Goal: Communication & Community: Answer question/provide support

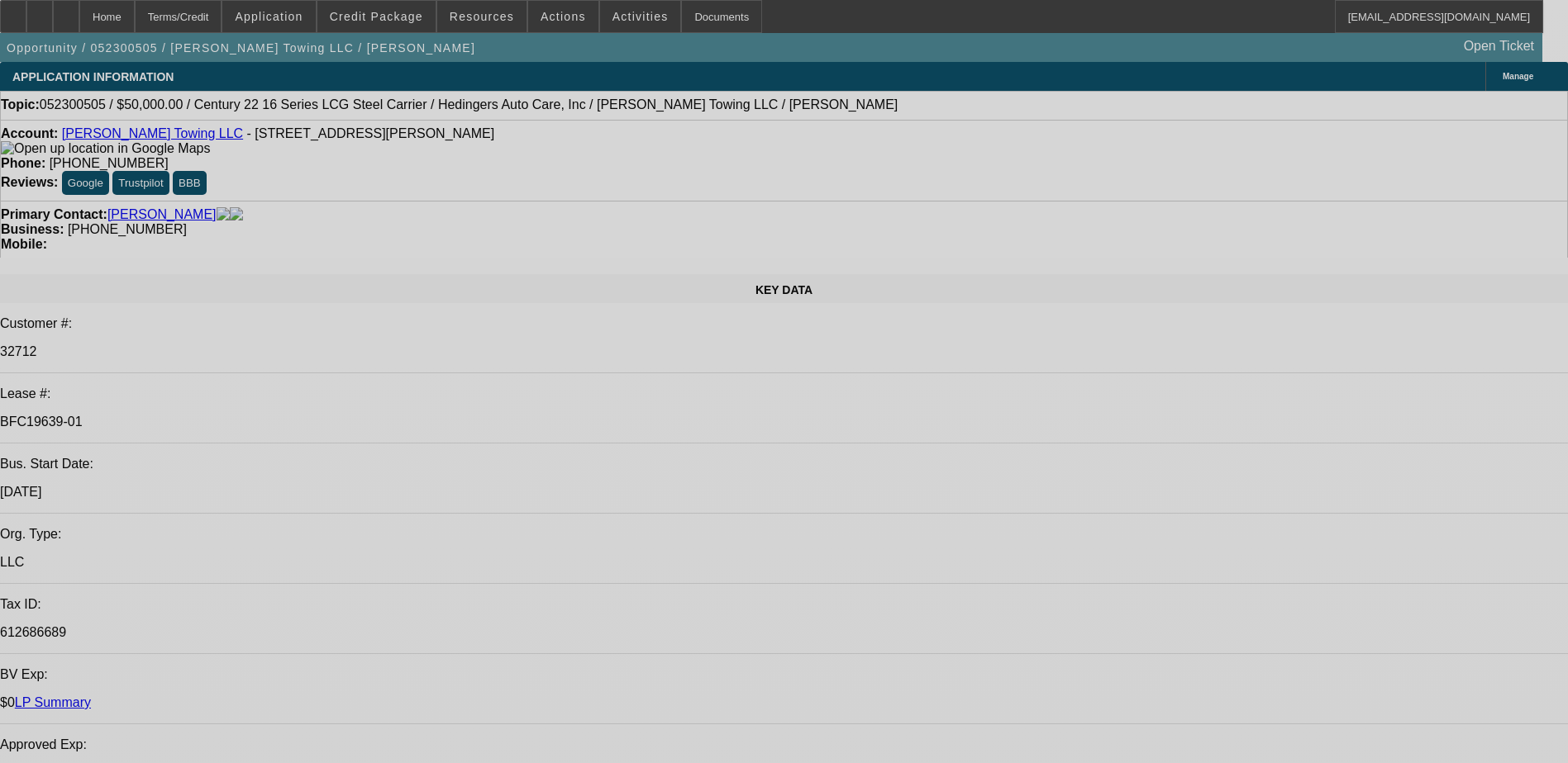
select select "0"
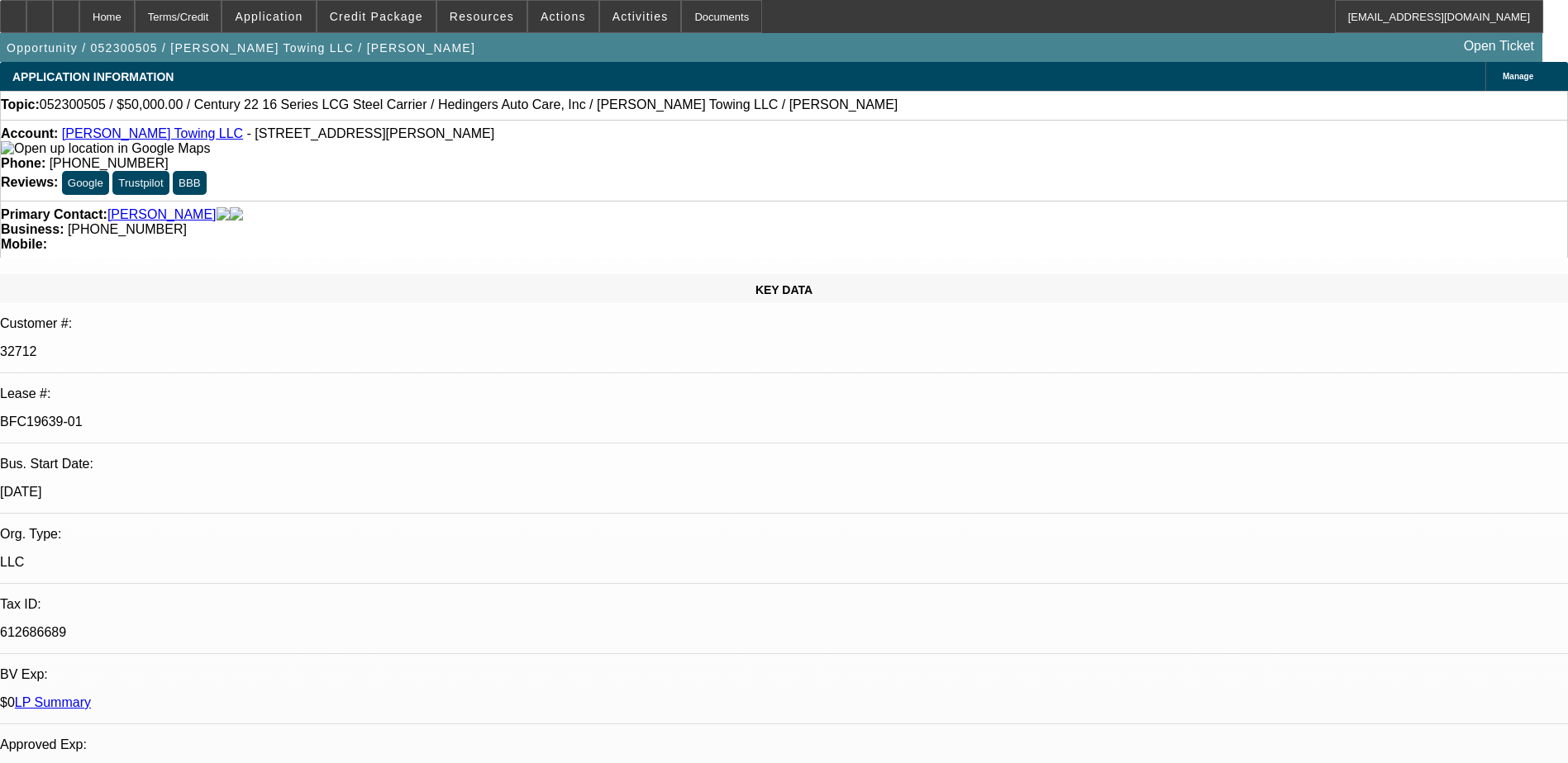
select select "2"
select select "0"
select select "6"
select select "0"
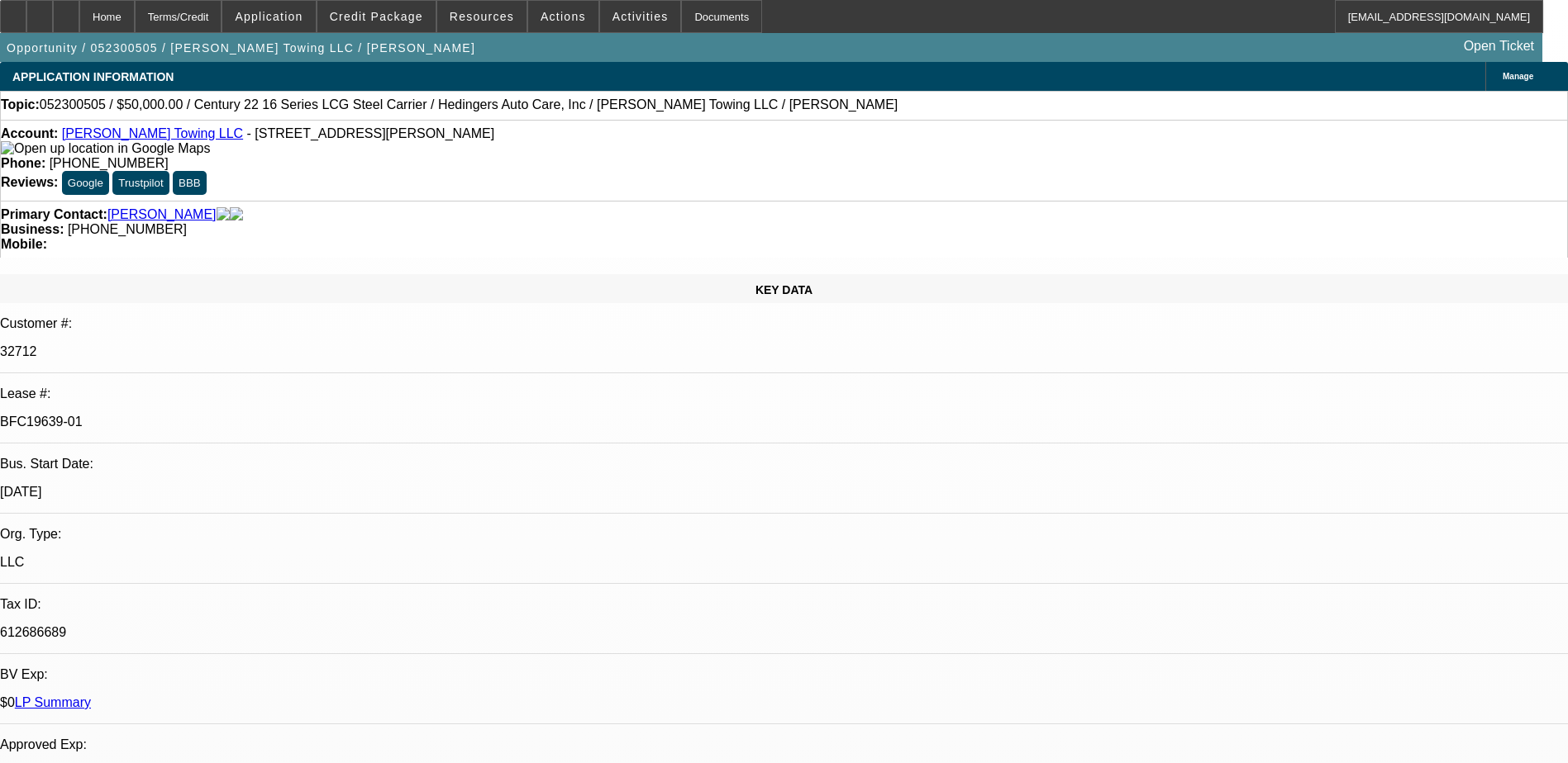
select select "2"
select select "0.1"
select select "4"
select select "0"
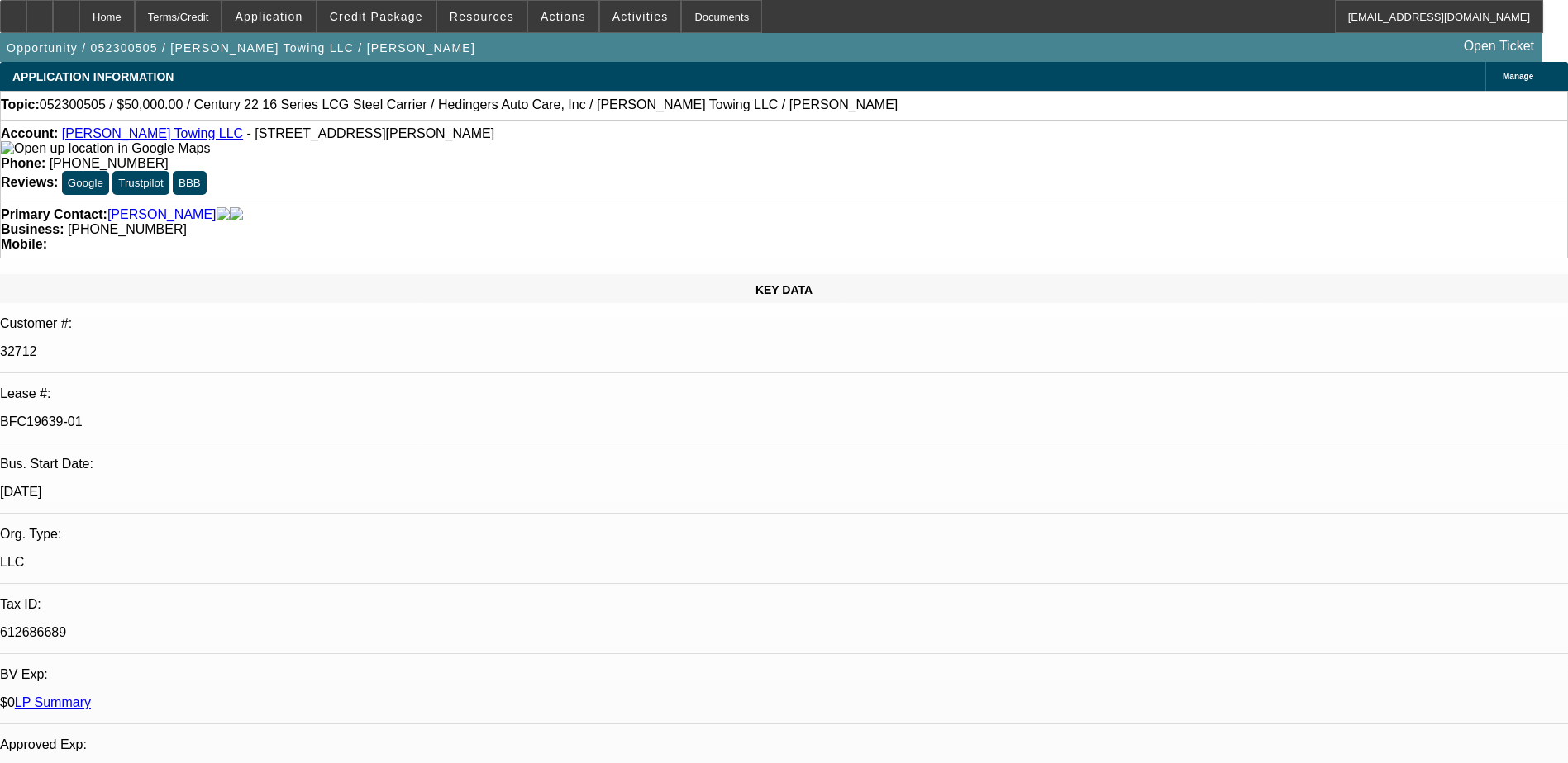
select select "2"
select select "0.1"
select select "4"
select select "0"
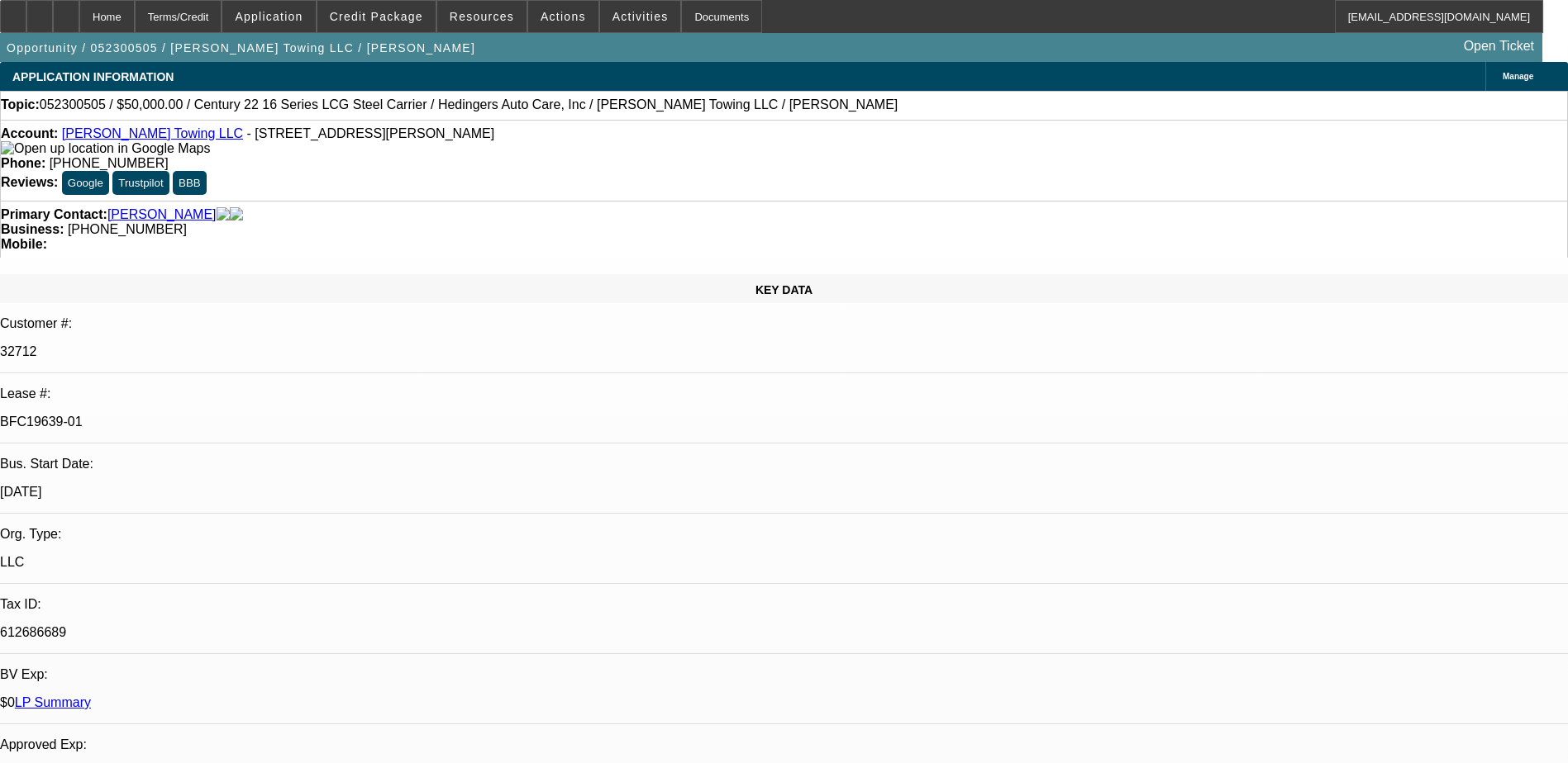
select select "2"
select select "0.1"
select select "4"
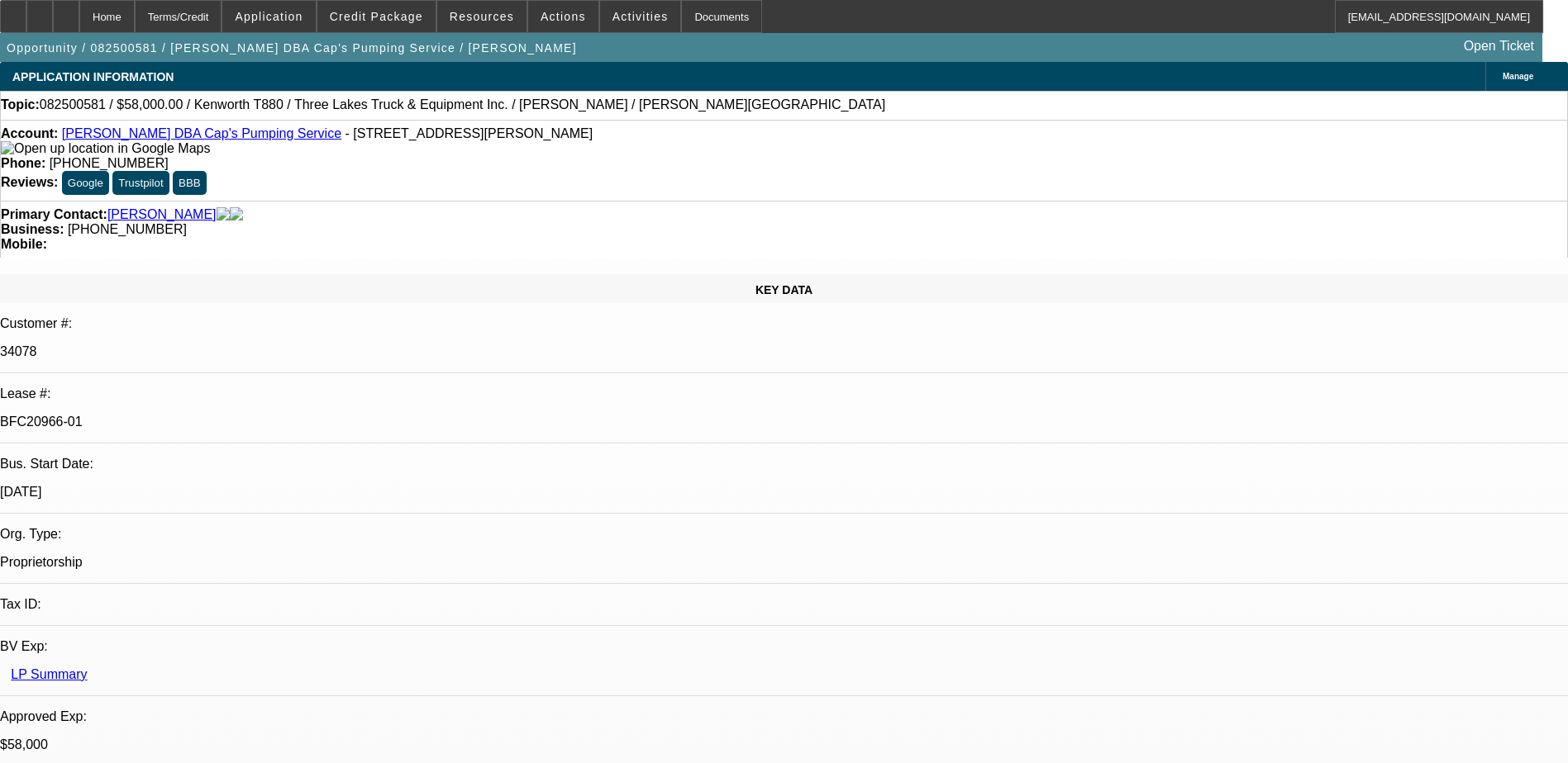
select select "0"
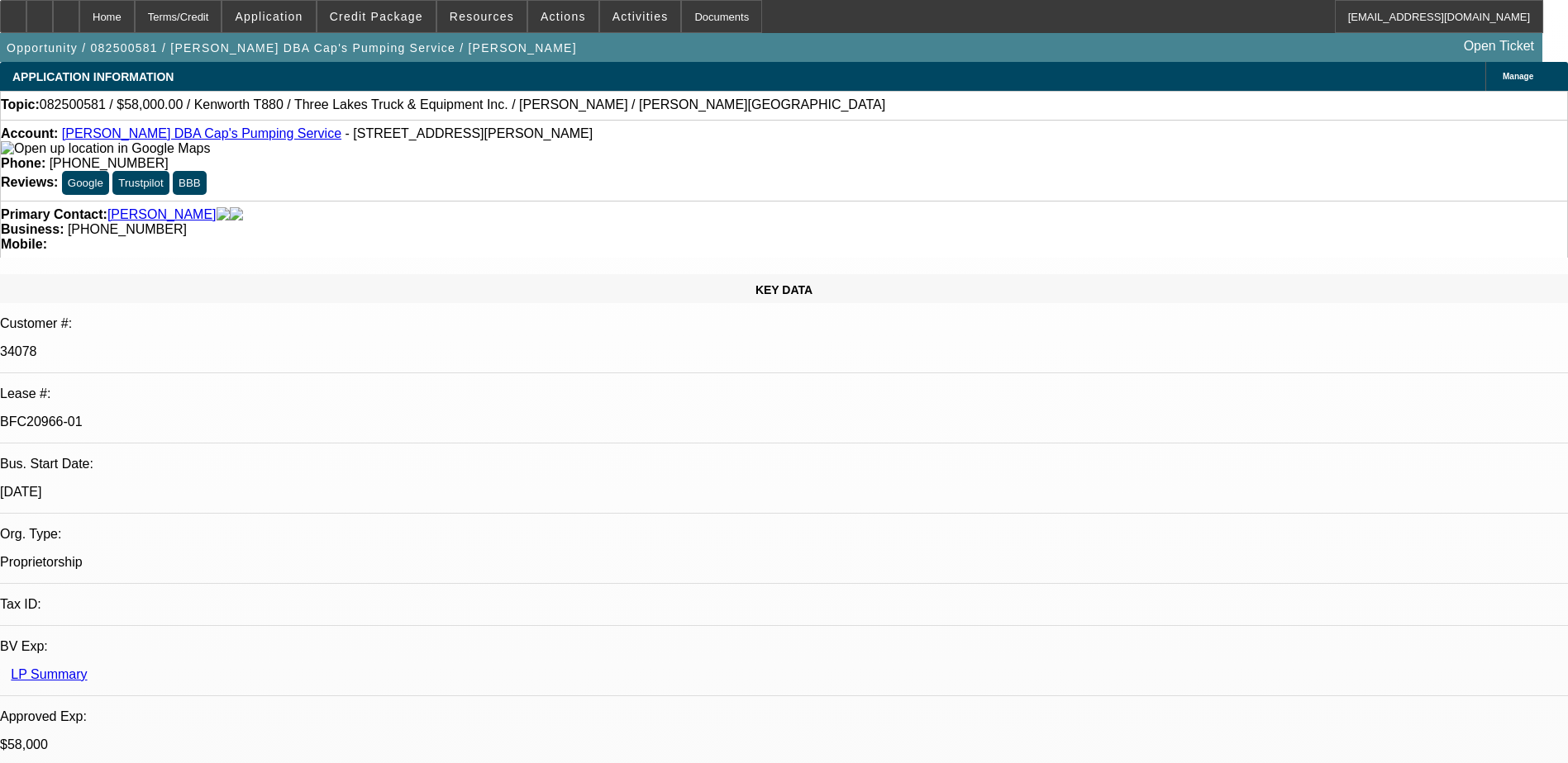
select select "0"
select select "0.1"
select select "0"
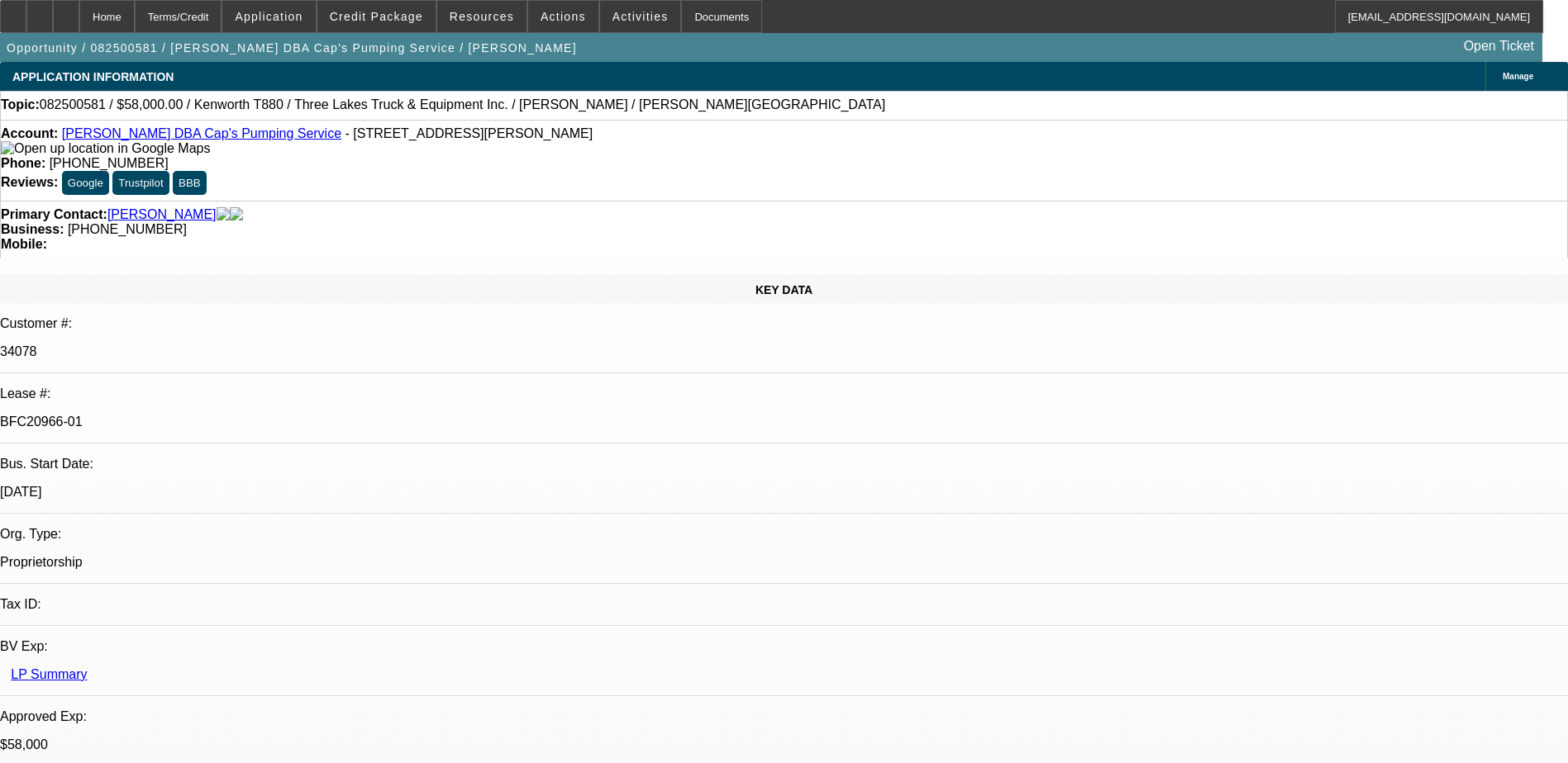
select select "0"
select select "0.1"
select select "1"
select select "9"
select select "6"
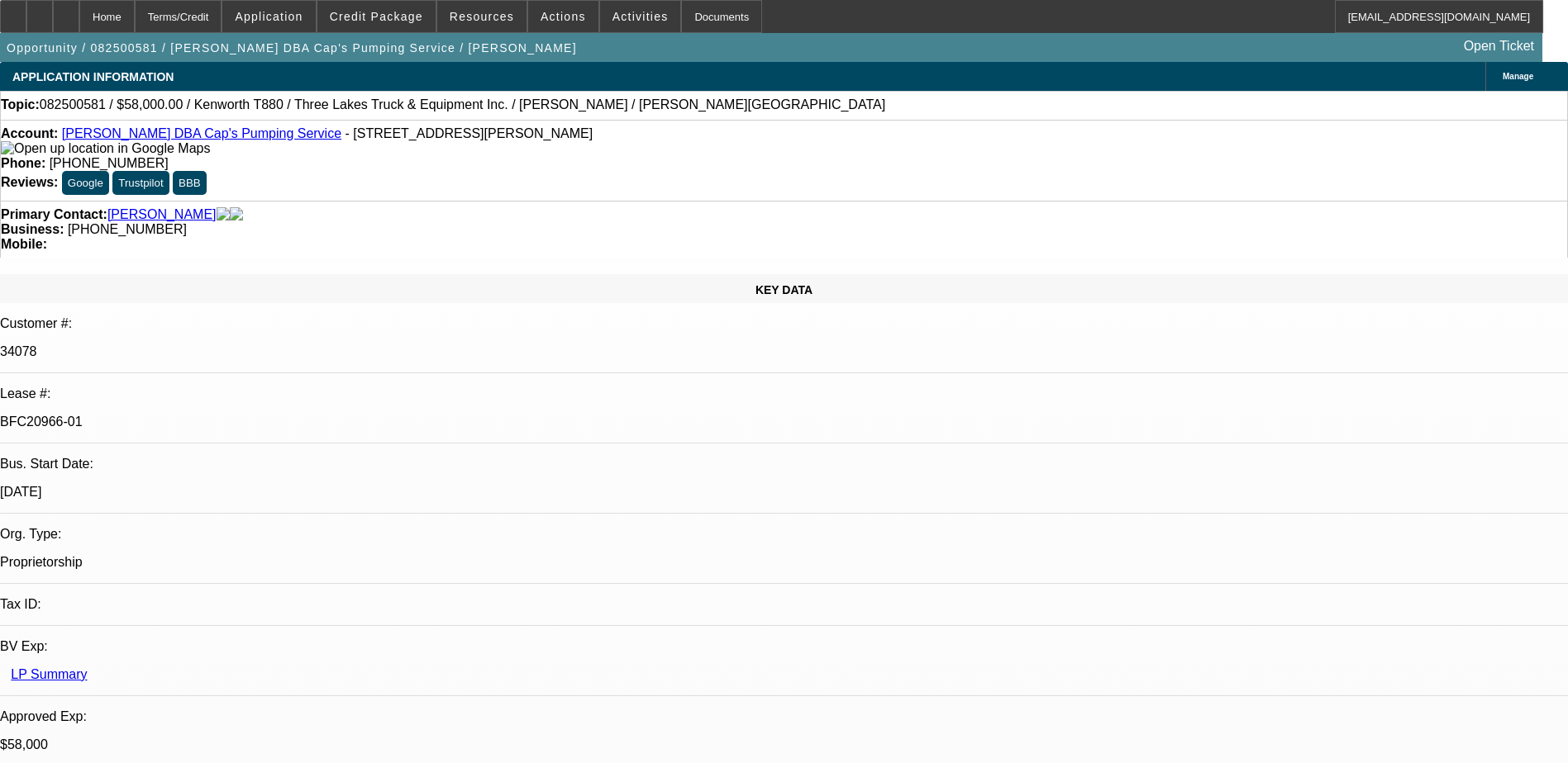
select select "1"
select select "9"
select select "6"
select select "1"
select select "9"
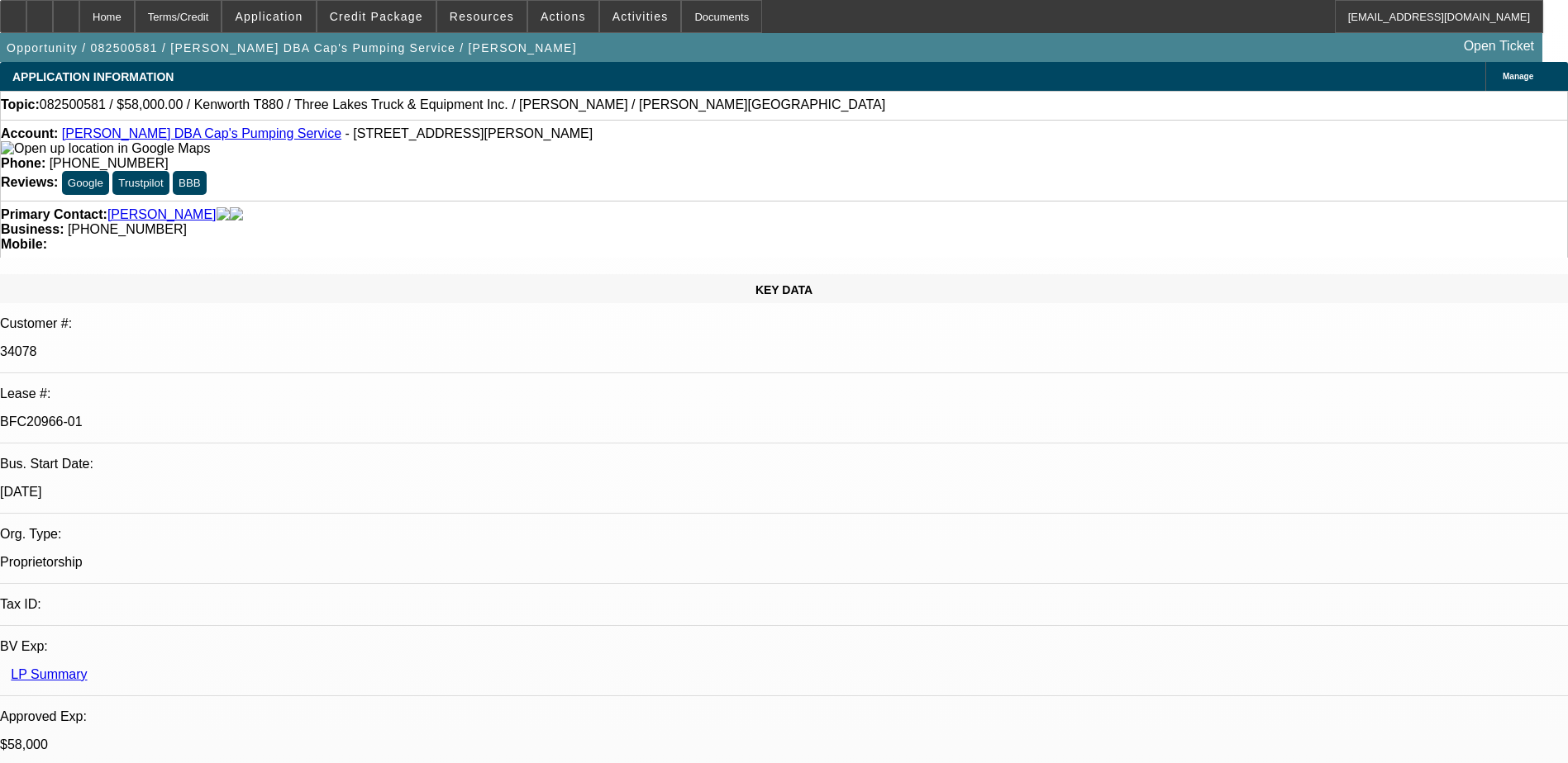
select select "4"
select select "1"
select select "4"
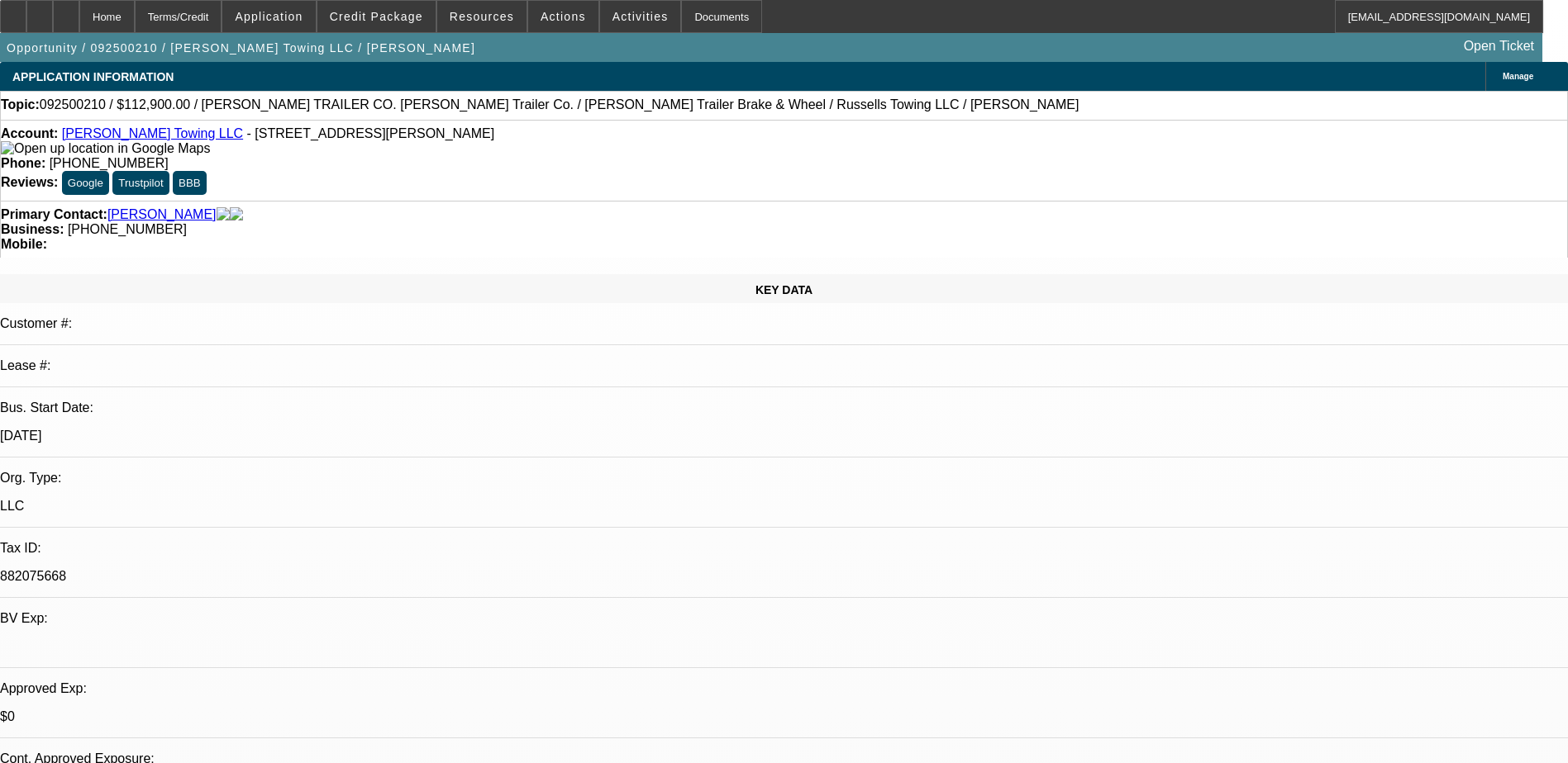
select select "0"
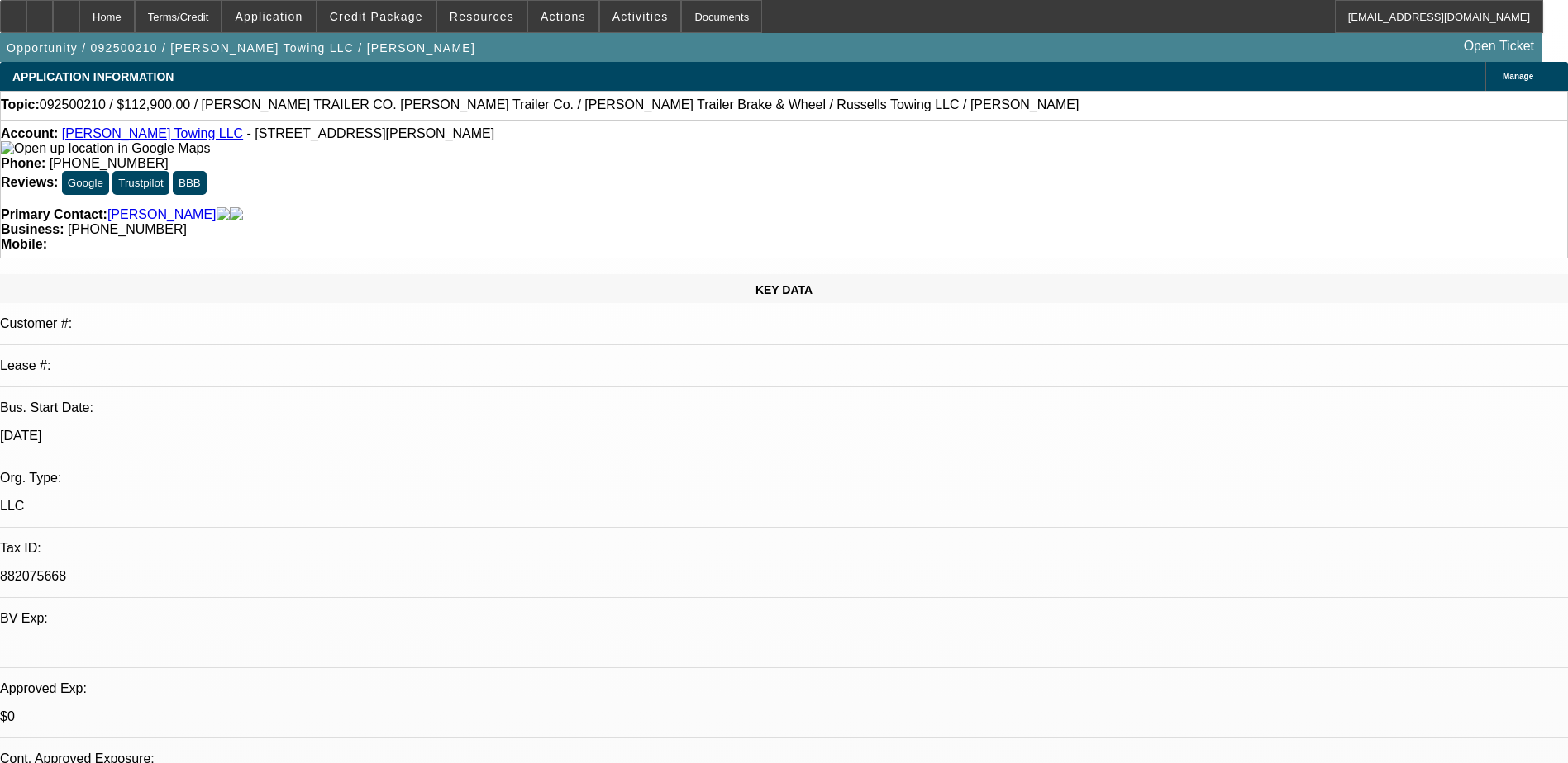
select select "0"
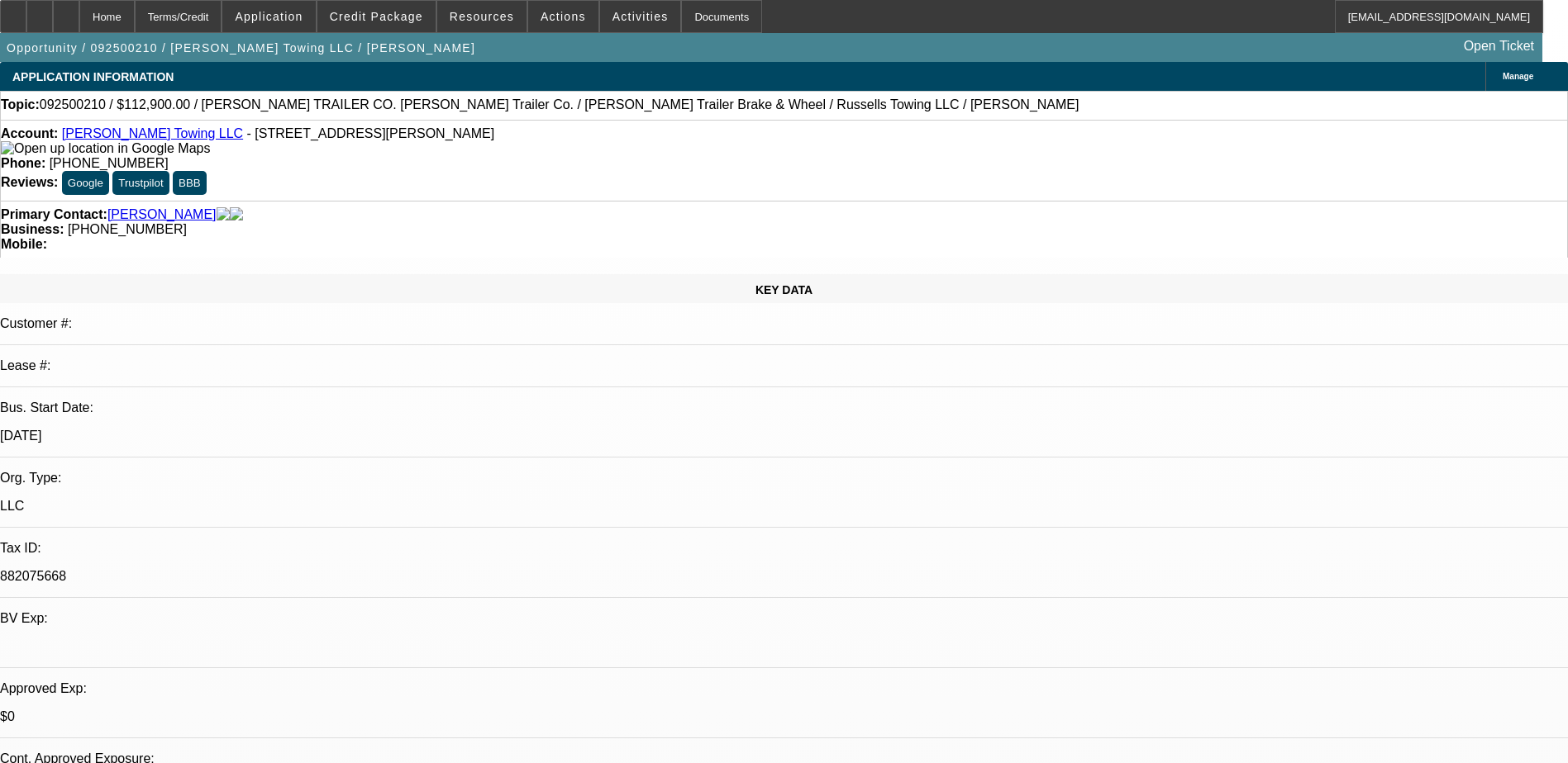
select select "0"
select select "0.1"
select select "1"
select select "3"
select select "6"
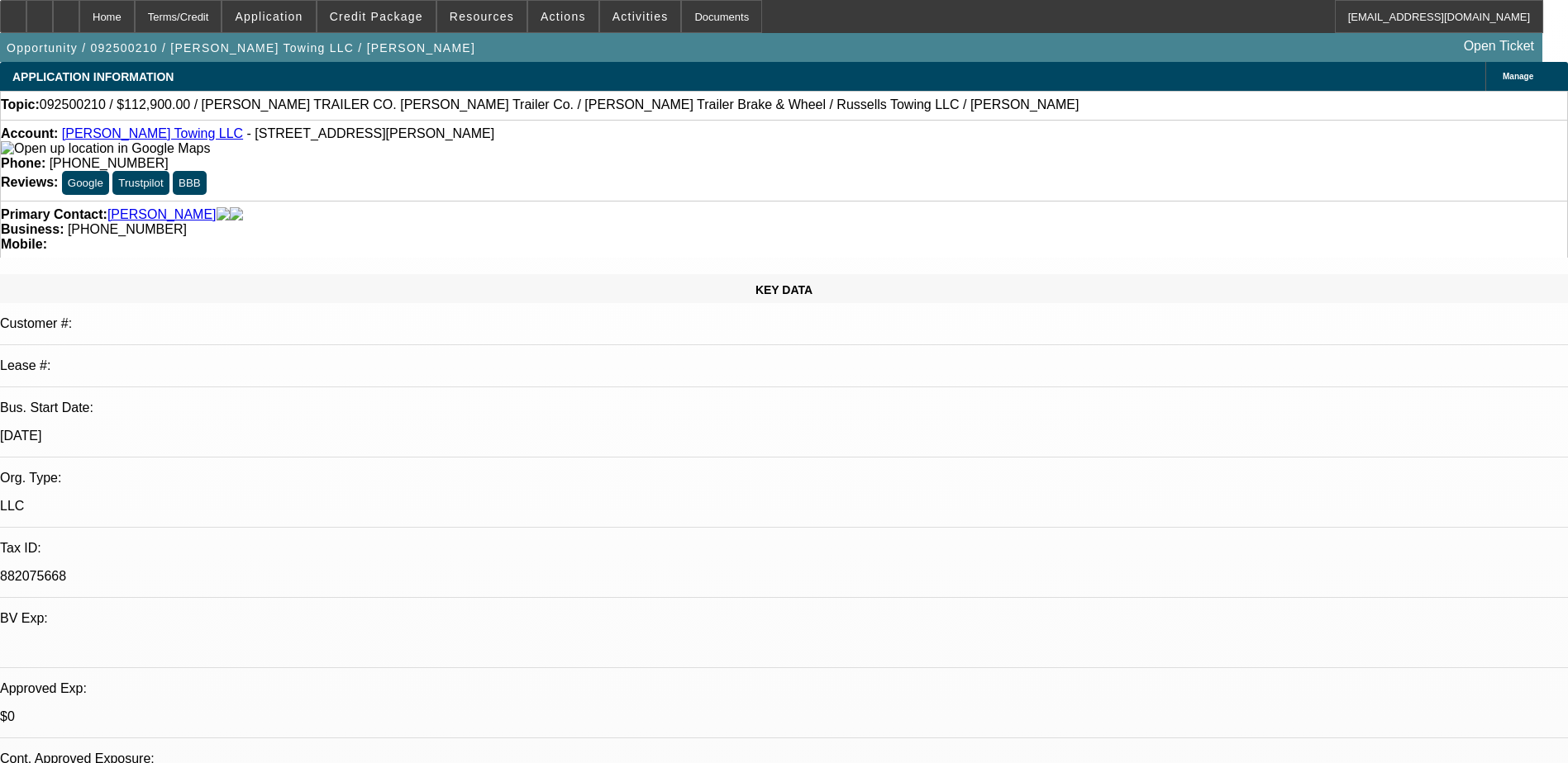
select select "1"
select select "3"
select select "6"
select select "1"
select select "3"
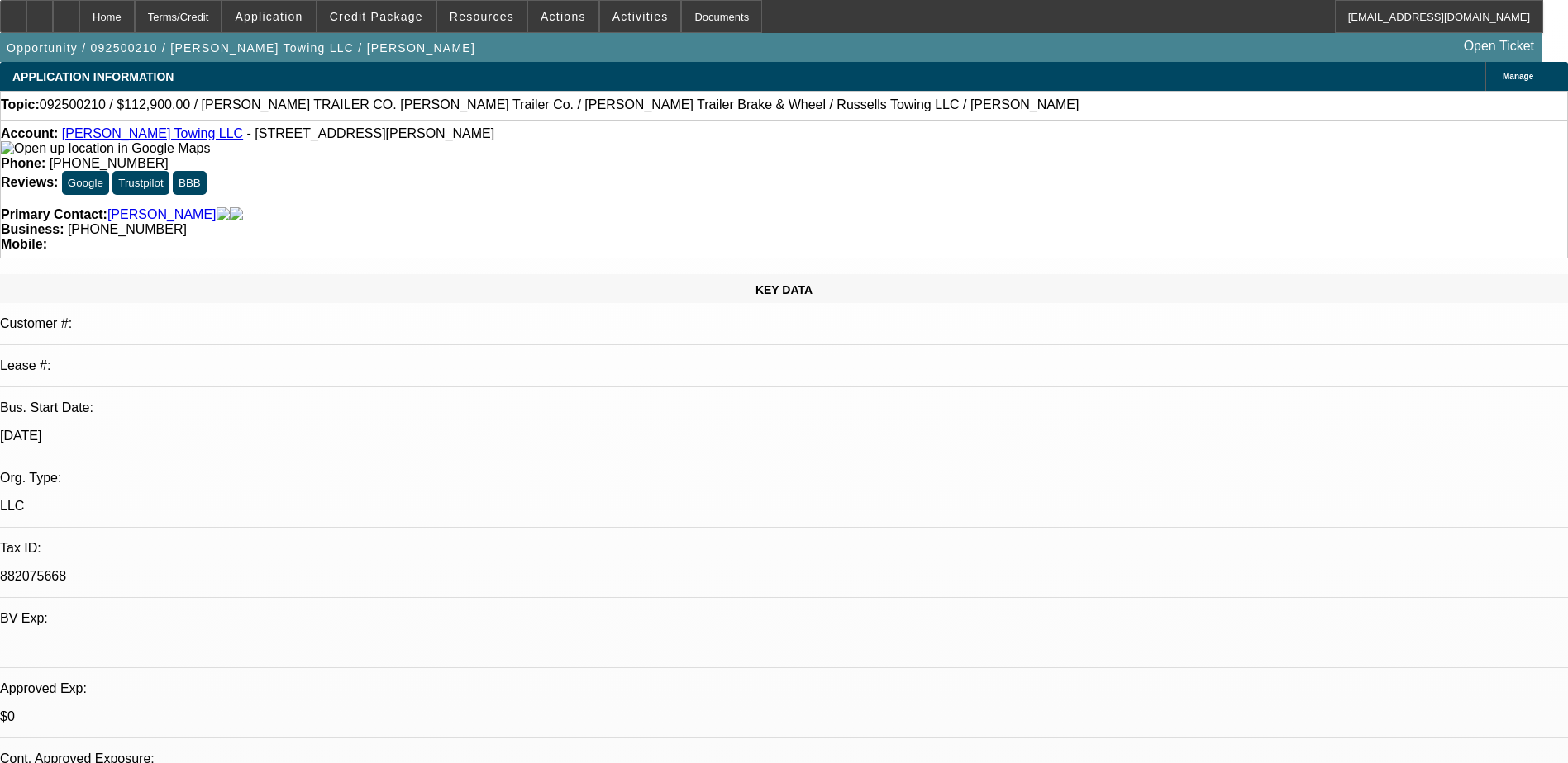
select select "6"
select select "1"
select select "3"
select select "4"
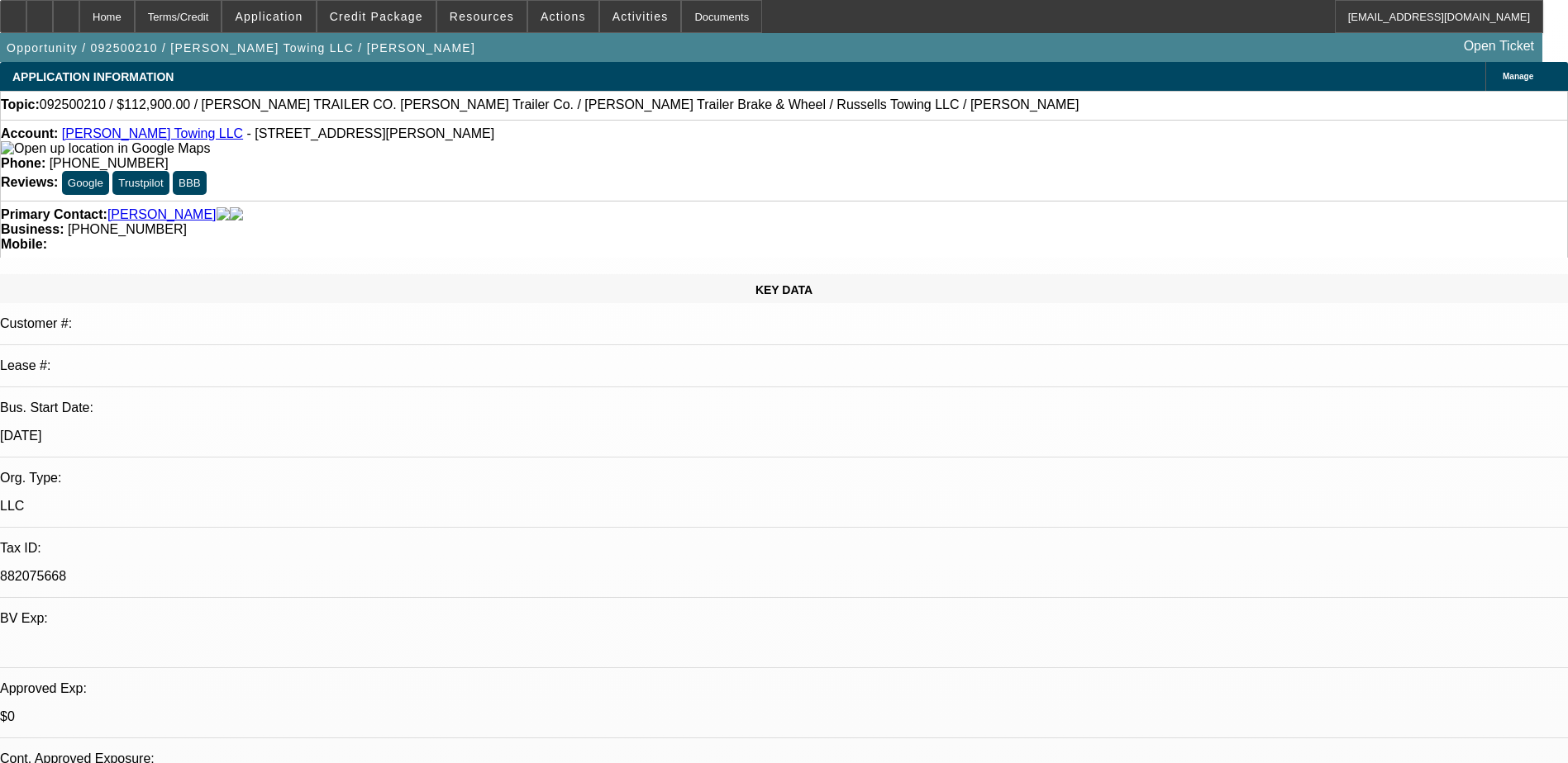
click at [166, 208] on link "Russell, Zachary" at bounding box center [162, 215] width 109 height 15
